Goal: Submit feedback/report problem

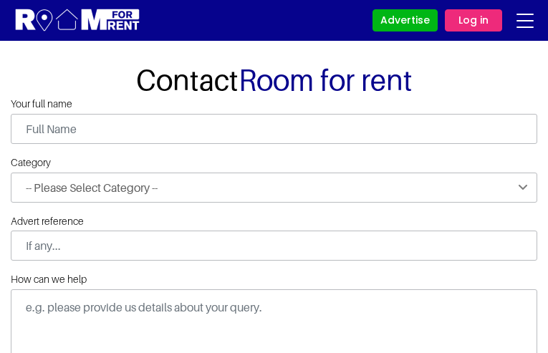
type input "ZVtRLnMaRuoFmv"
type input "ZIfgEqNxDqbwgTfp"
type input "[EMAIL_ADDRESS][DOMAIN_NAME]"
type input "3157381748"
select select "Improvement suggestions"
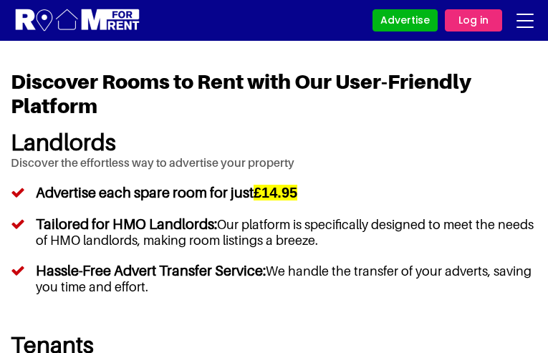
type input "rlRCeFpGg"
type input "[EMAIL_ADDRESS][DOMAIN_NAME]"
